Goal: Task Accomplishment & Management: Use online tool/utility

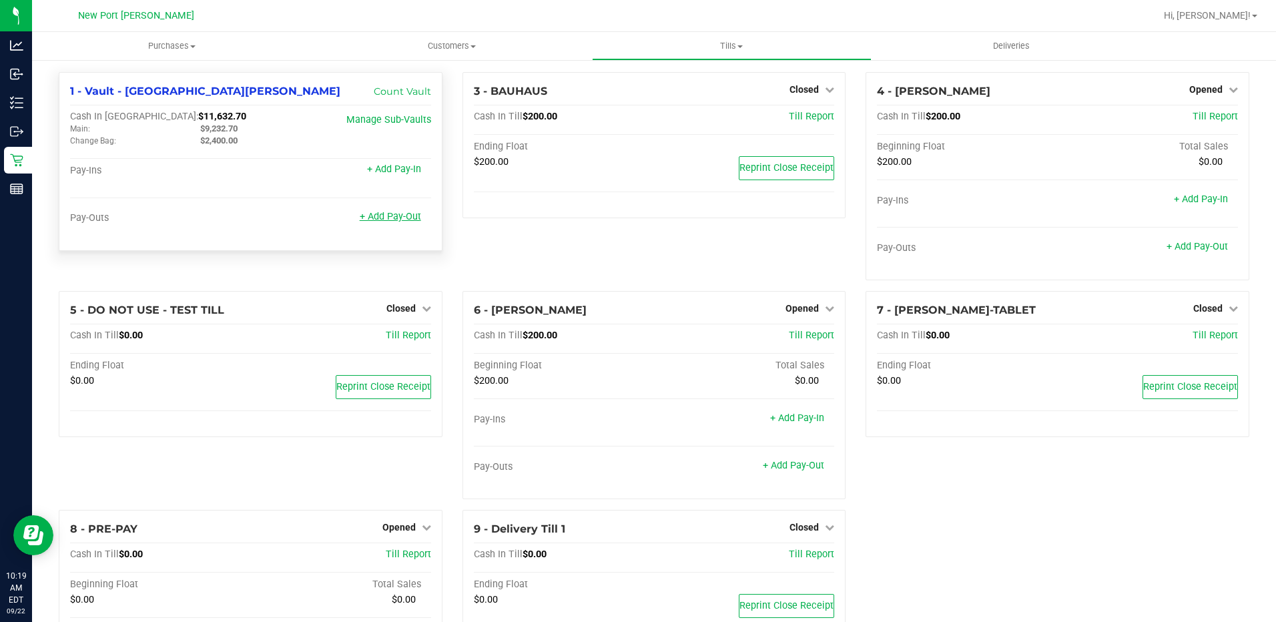
click at [386, 220] on link "+ Add Pay-Out" at bounding box center [390, 216] width 61 height 11
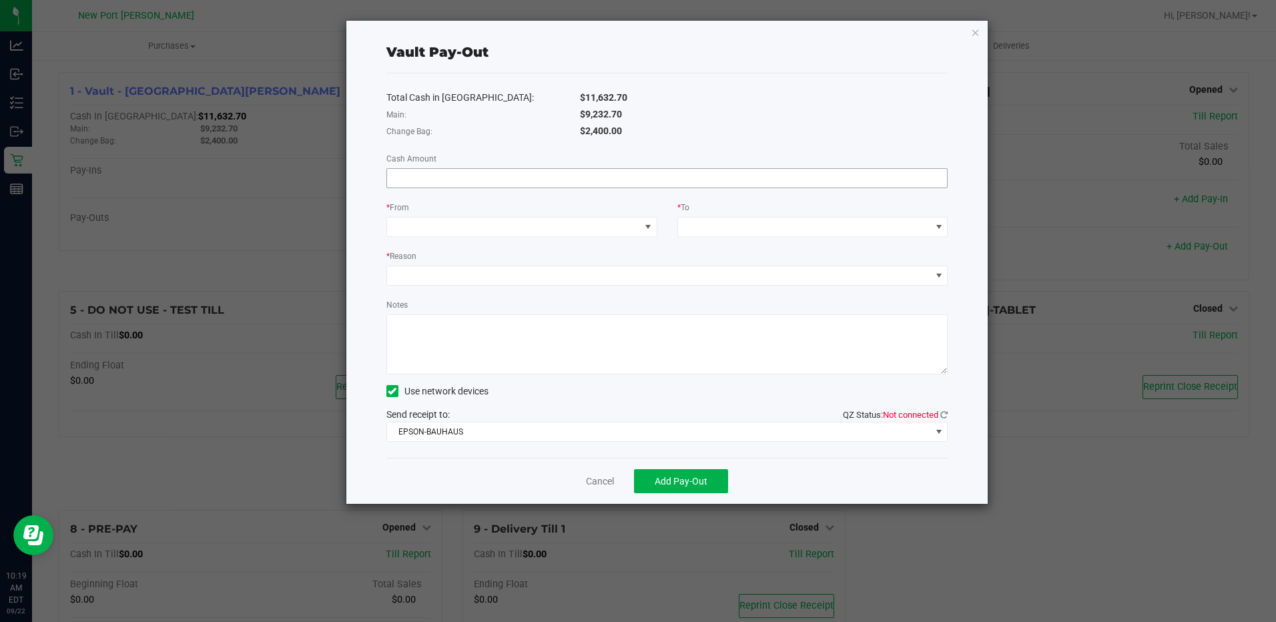
click at [472, 184] on input at bounding box center [667, 178] width 561 height 19
type input "$9,232.70"
click at [650, 228] on span at bounding box center [648, 227] width 11 height 11
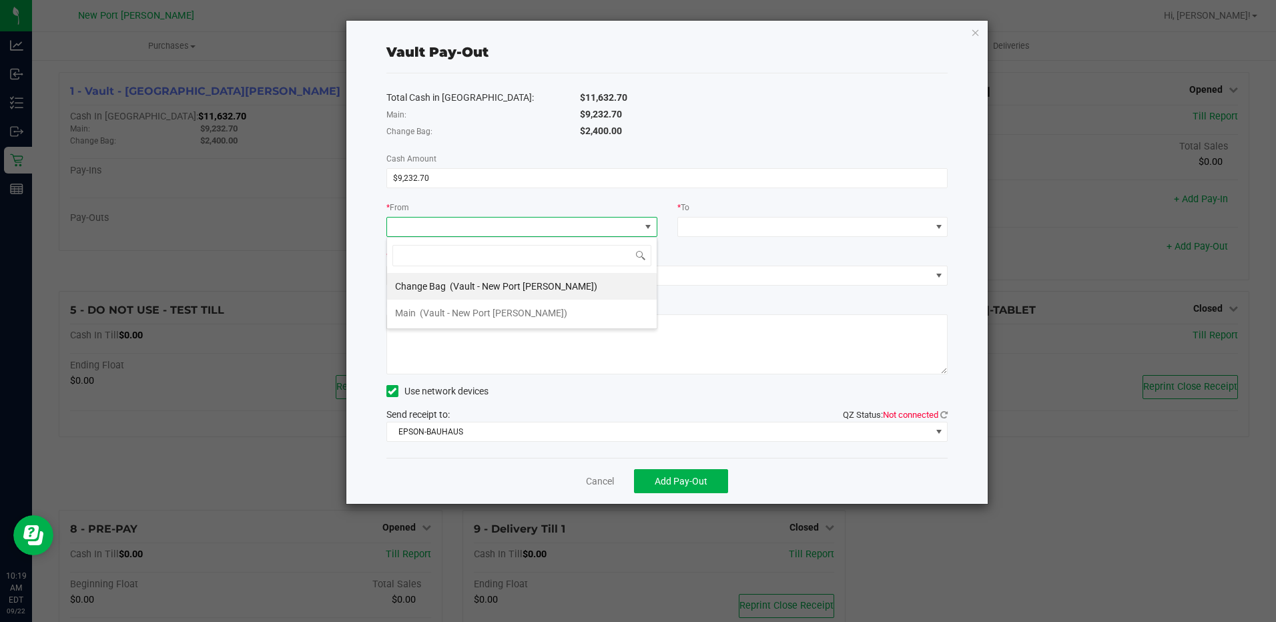
scroll to position [20, 271]
click at [428, 312] on span "(Vault - New Port [PERSON_NAME])" at bounding box center [494, 313] width 148 height 11
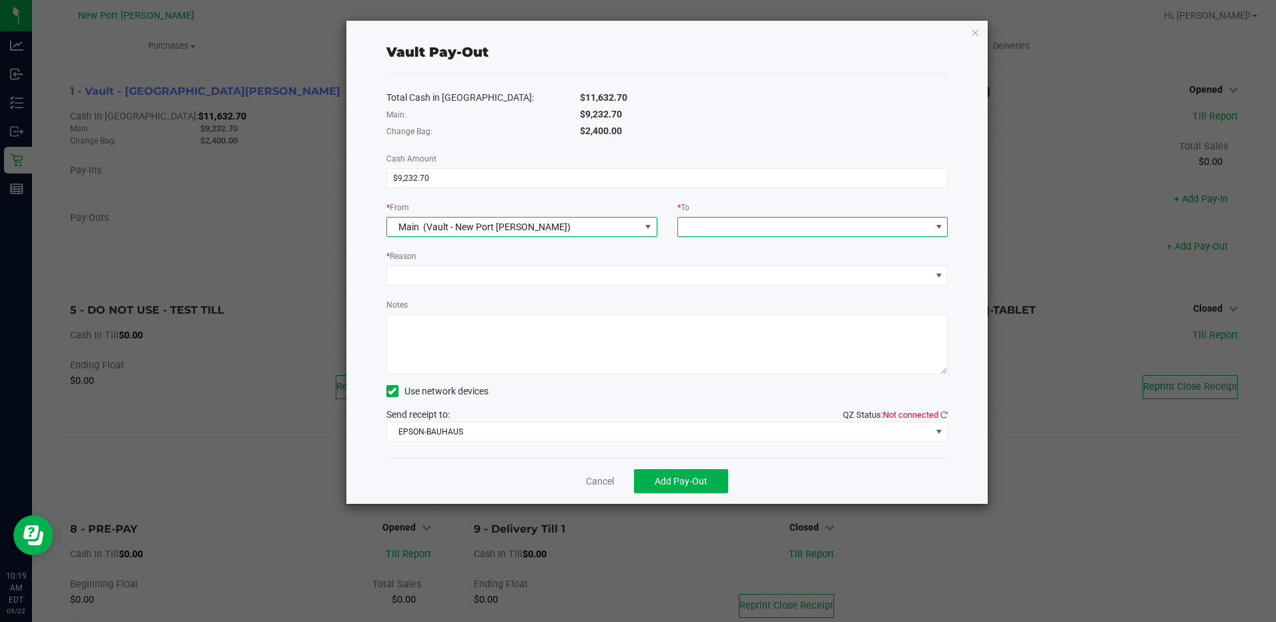
click at [941, 226] on span at bounding box center [939, 227] width 11 height 11
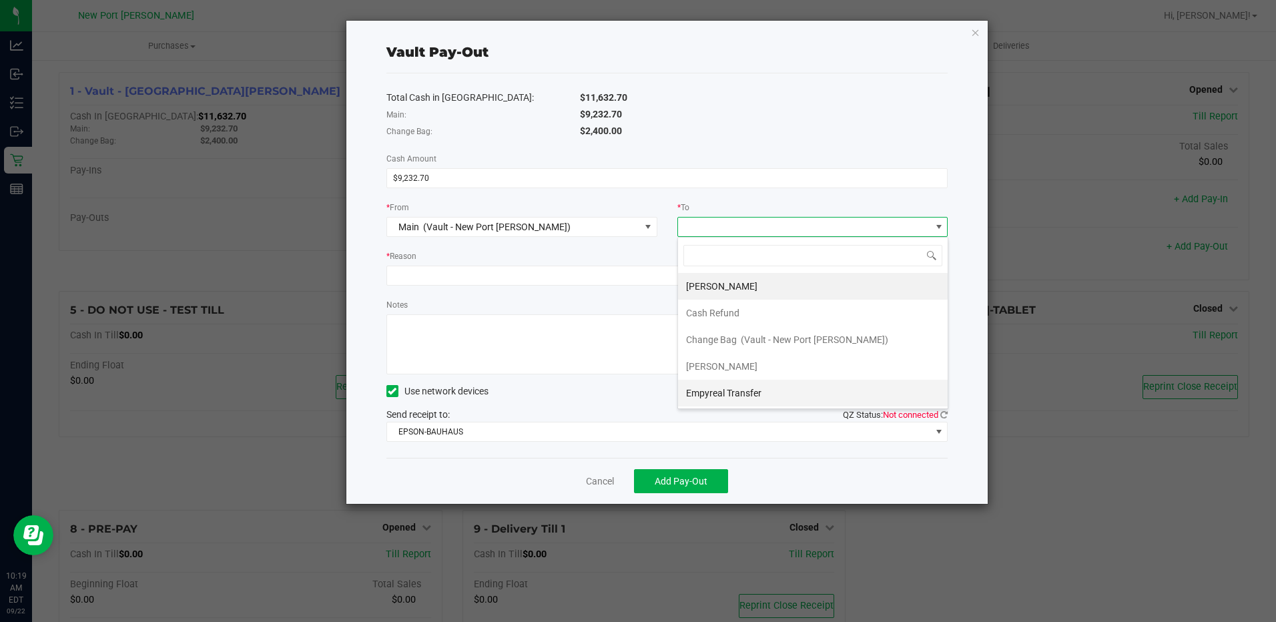
click at [714, 391] on span "Empyreal Transfer" at bounding box center [723, 393] width 75 height 11
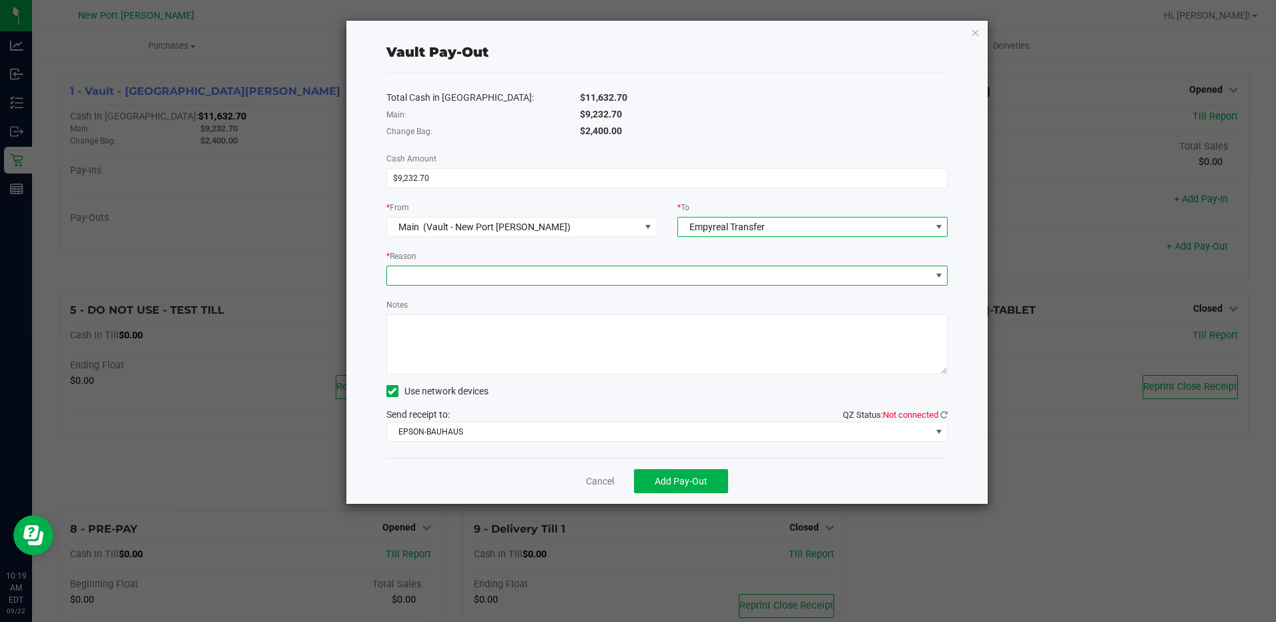
click at [939, 272] on span at bounding box center [939, 275] width 11 height 11
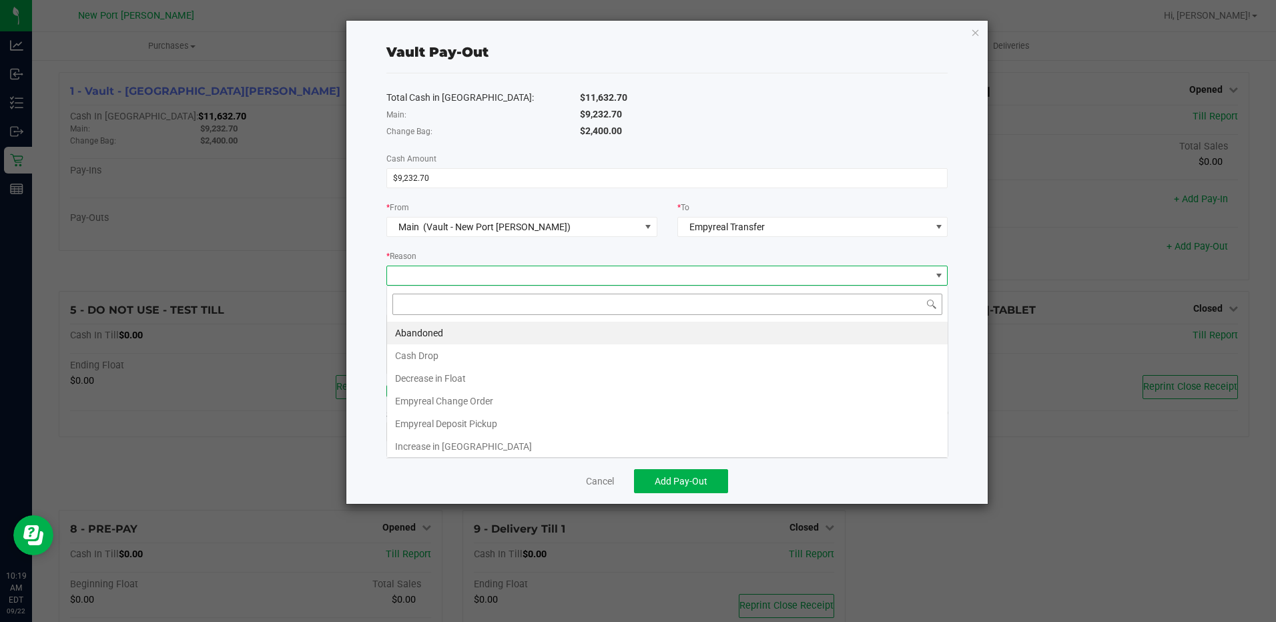
scroll to position [20, 561]
click at [459, 422] on li "Empyreal Deposit Pickup" at bounding box center [667, 424] width 561 height 23
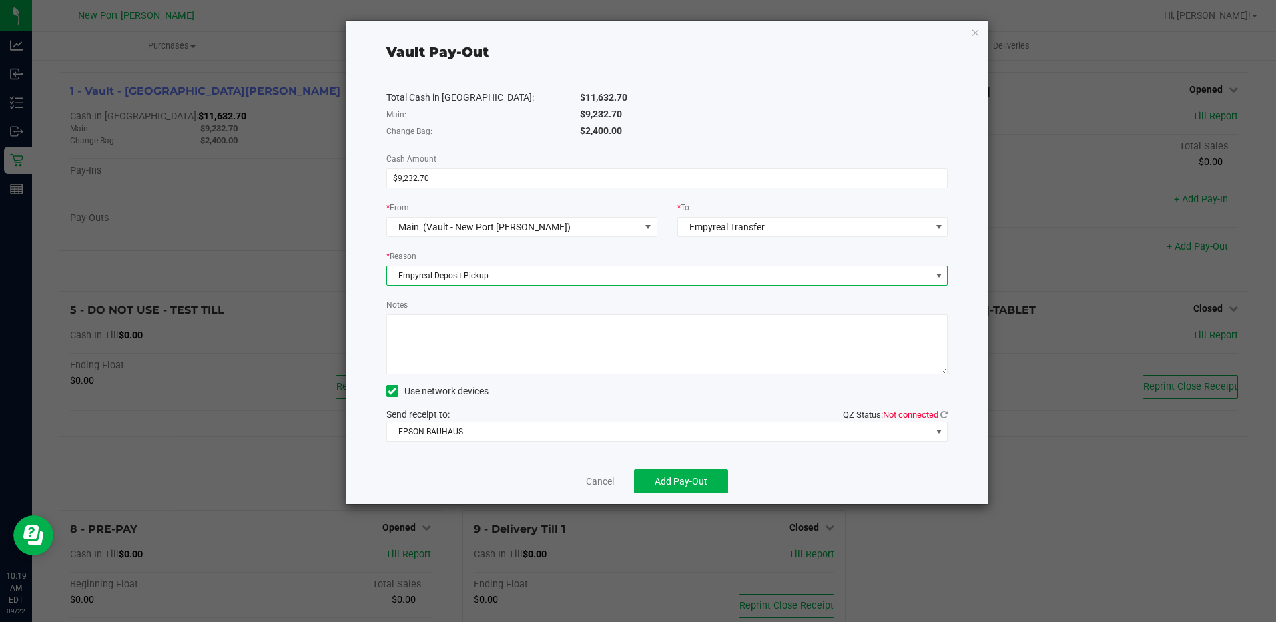
click at [457, 339] on textarea "Notes" at bounding box center [668, 344] width 562 height 60
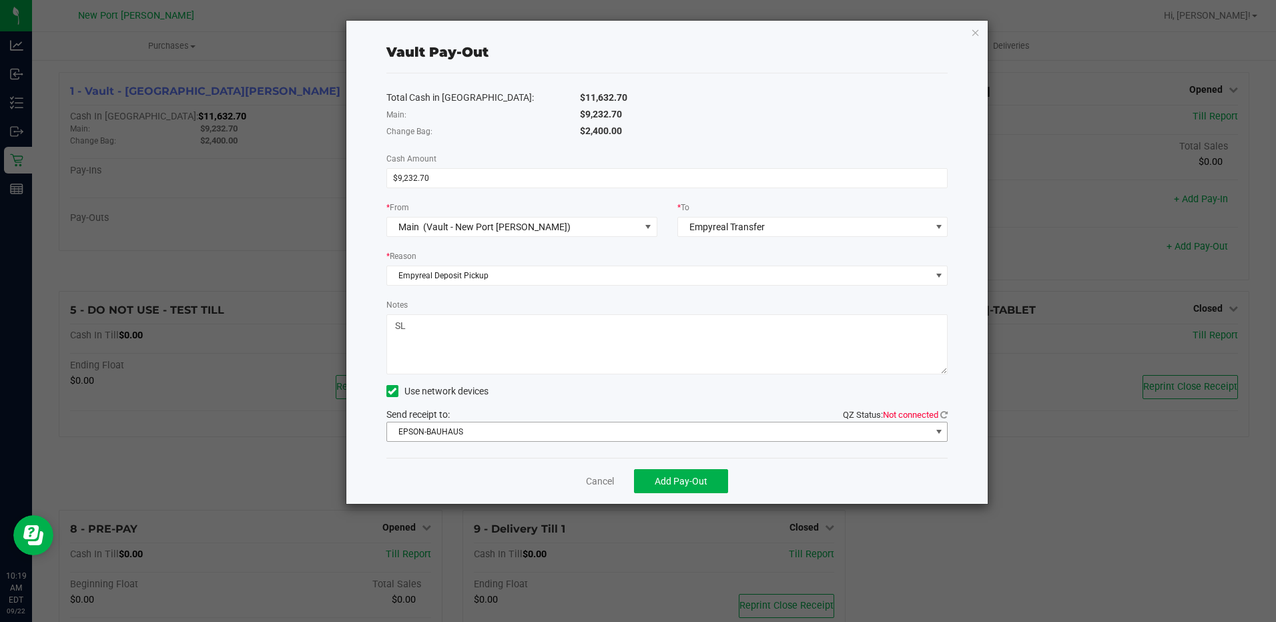
type textarea "SL"
click at [939, 431] on span at bounding box center [939, 432] width 11 height 11
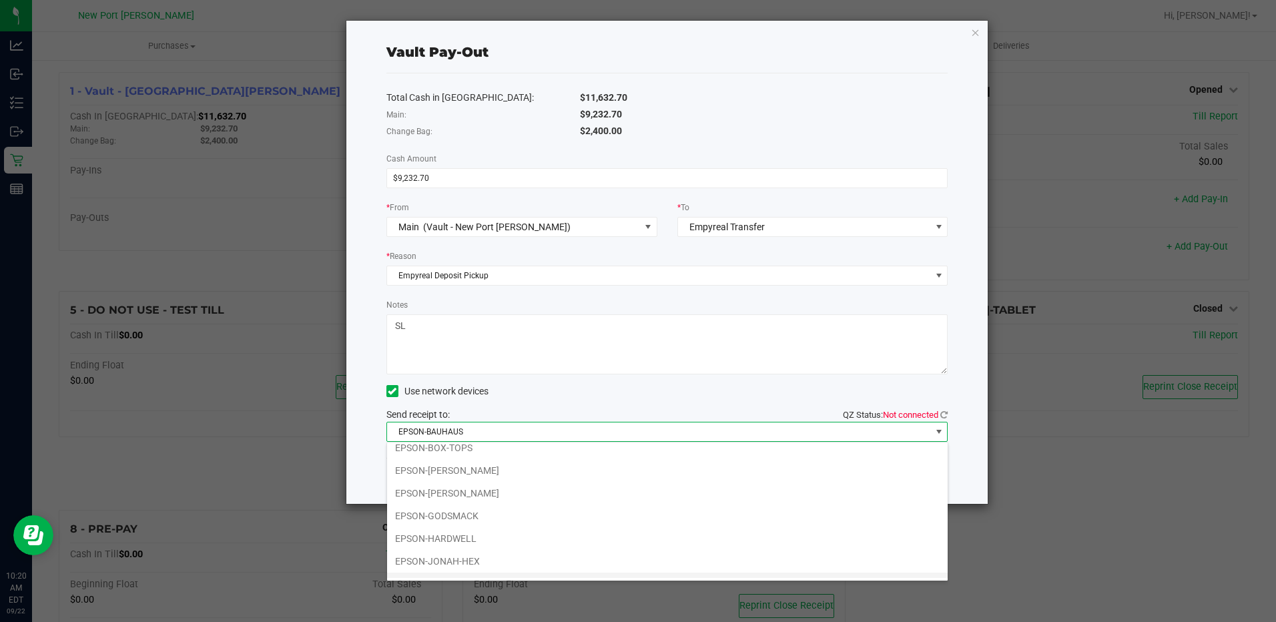
scroll to position [48, 0]
click at [469, 563] on li "EPSON-LED-ZEPPLIN" at bounding box center [667, 566] width 561 height 23
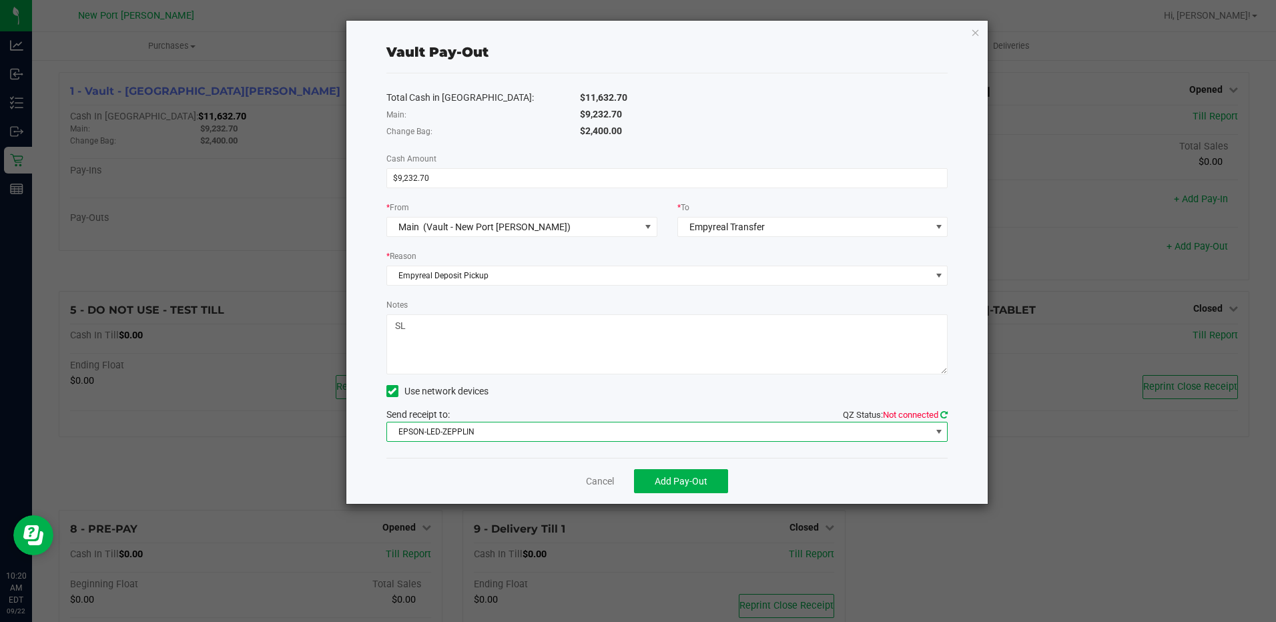
click at [943, 413] on icon at bounding box center [944, 415] width 7 height 9
click at [680, 480] on span "Add Pay-Out" at bounding box center [681, 481] width 53 height 11
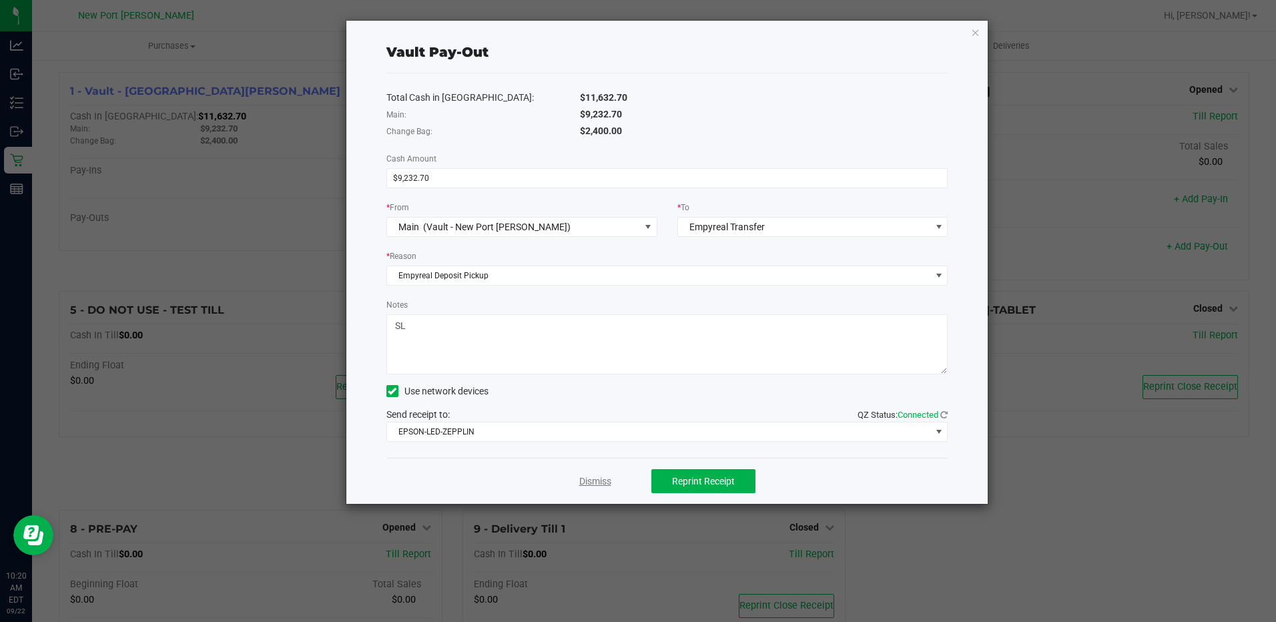
click at [605, 480] on link "Dismiss" at bounding box center [595, 482] width 32 height 14
